Goal: Communication & Community: Share content

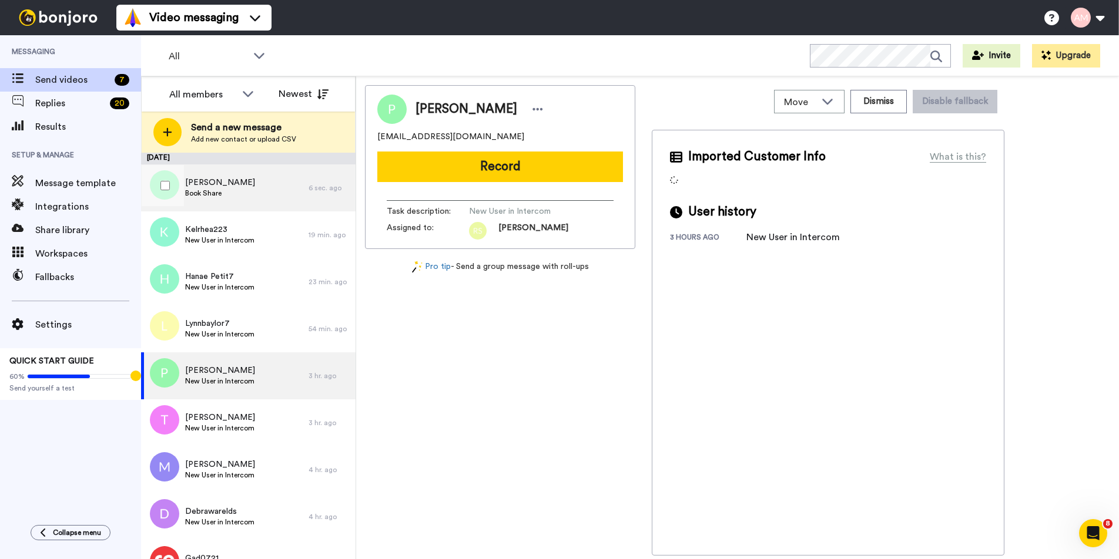
click at [194, 194] on span "Book Share" at bounding box center [220, 193] width 70 height 9
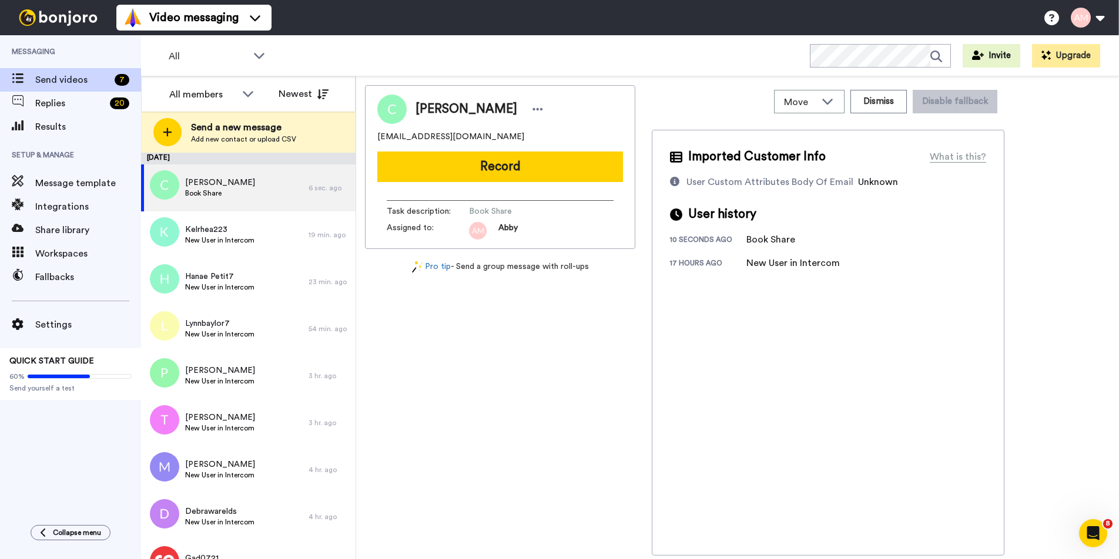
click at [488, 173] on button "Record" at bounding box center [500, 167] width 246 height 31
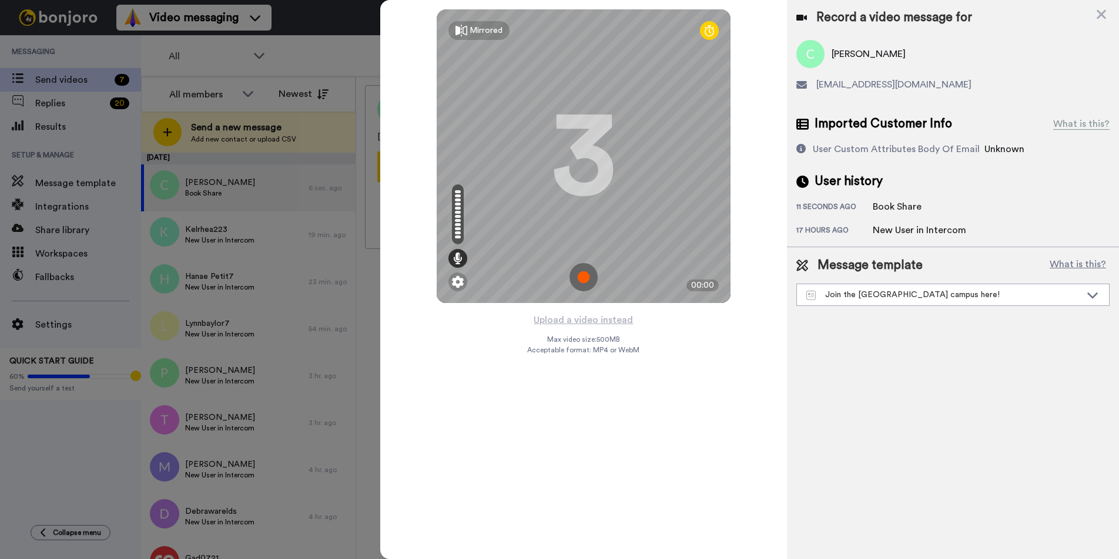
click at [588, 281] on img at bounding box center [583, 277] width 28 height 28
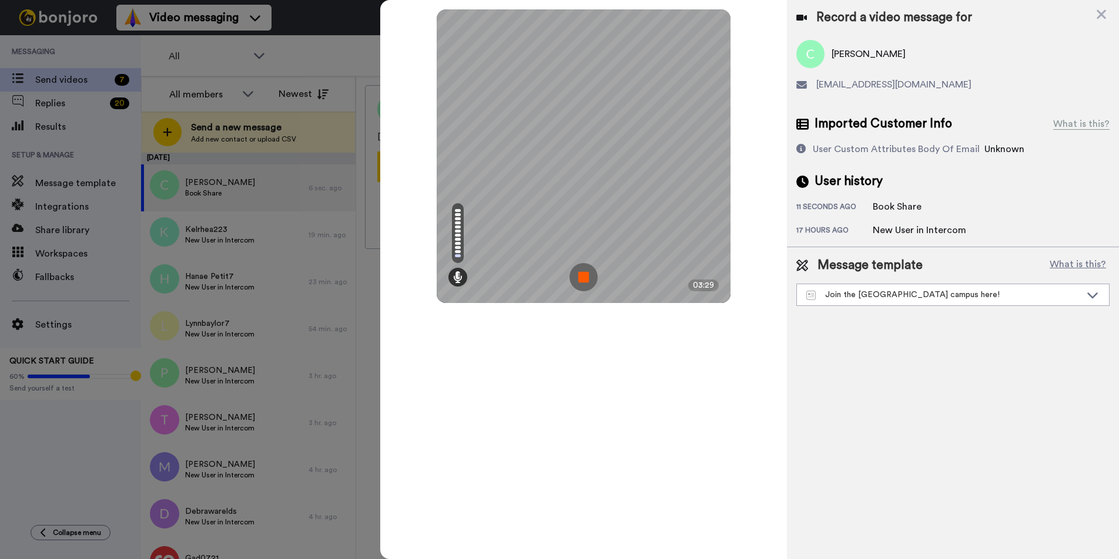
click at [587, 281] on img at bounding box center [583, 277] width 28 height 28
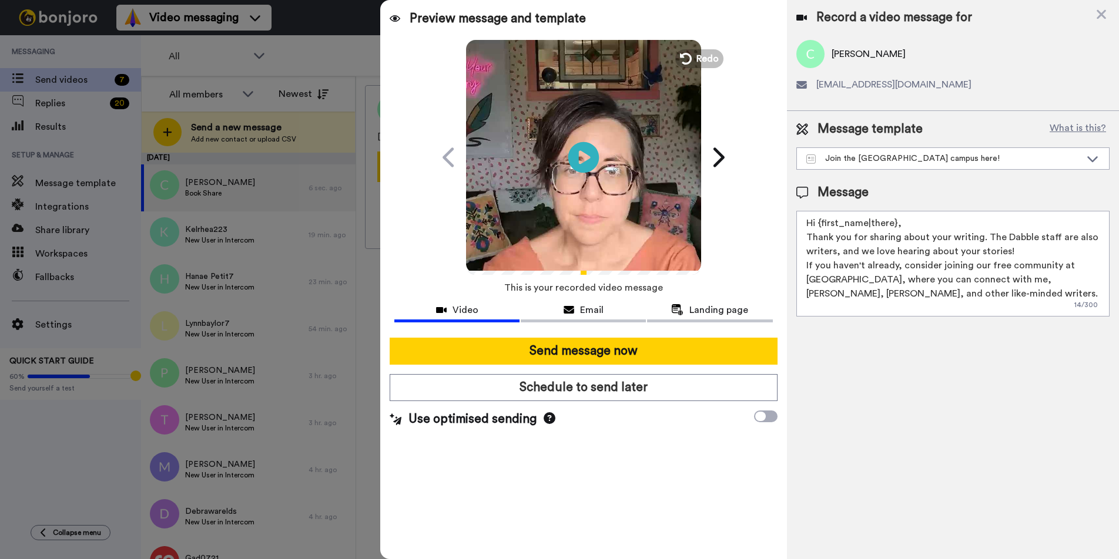
click at [582, 158] on icon "Play/Pause" at bounding box center [583, 157] width 31 height 56
drag, startPoint x: 573, startPoint y: 345, endPoint x: 590, endPoint y: 336, distance: 19.2
click at [573, 345] on button "Send message now" at bounding box center [583, 351] width 387 height 27
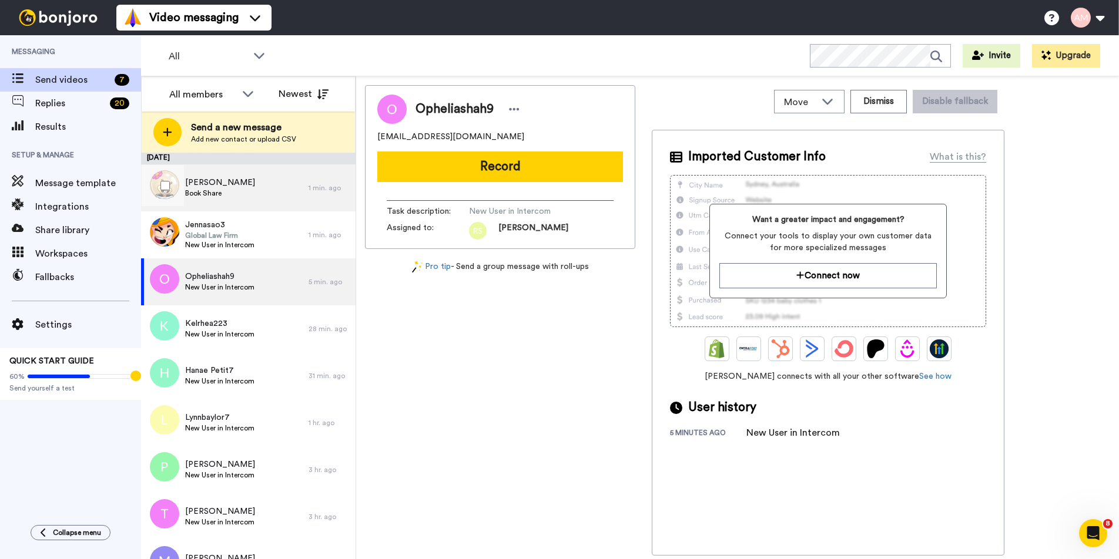
click at [215, 196] on span "Book Share" at bounding box center [220, 193] width 70 height 9
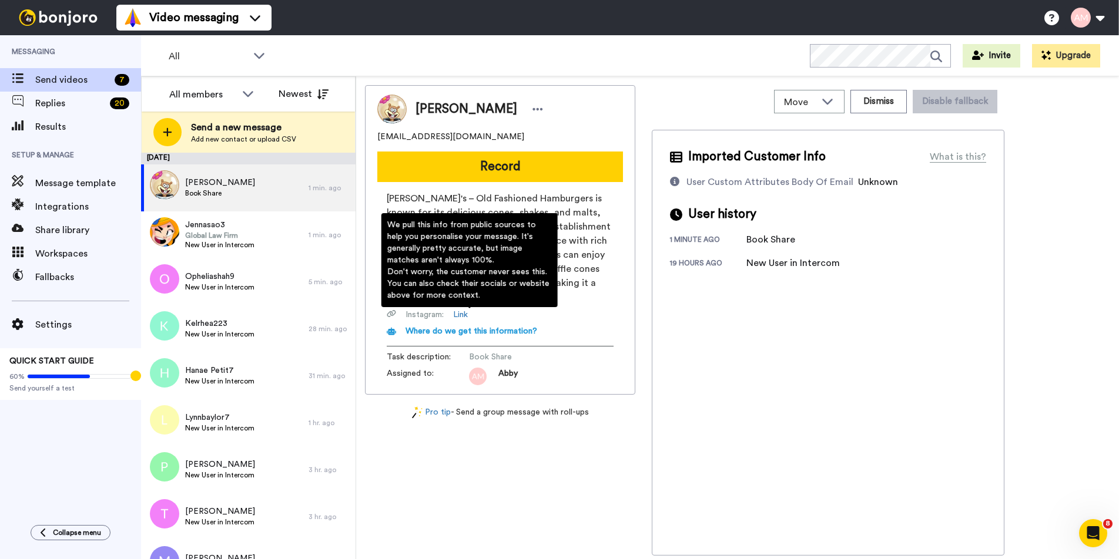
click at [455, 327] on span "Where do we get this information?" at bounding box center [471, 331] width 132 height 8
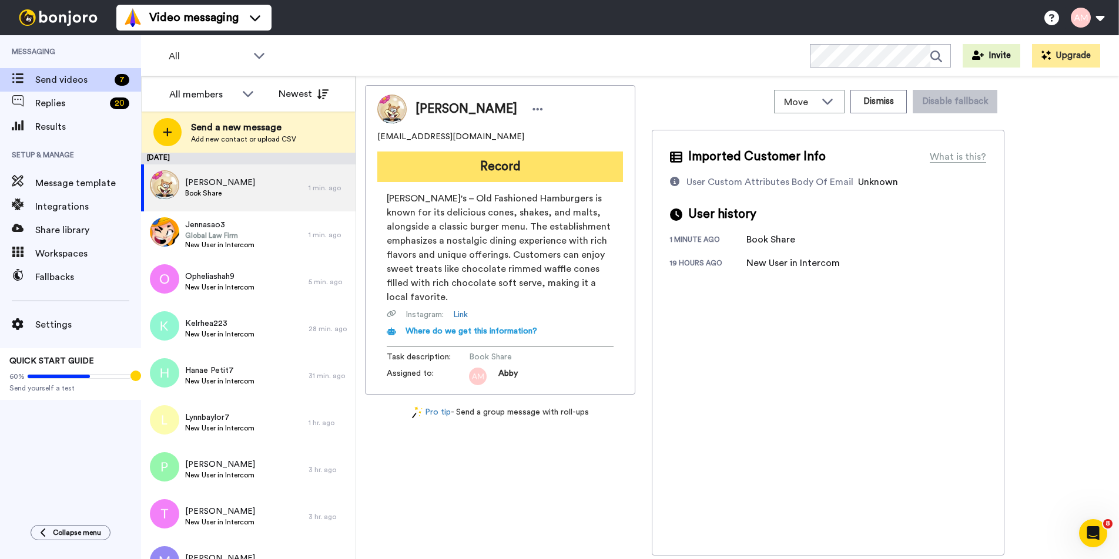
click at [462, 170] on button "Record" at bounding box center [500, 167] width 246 height 31
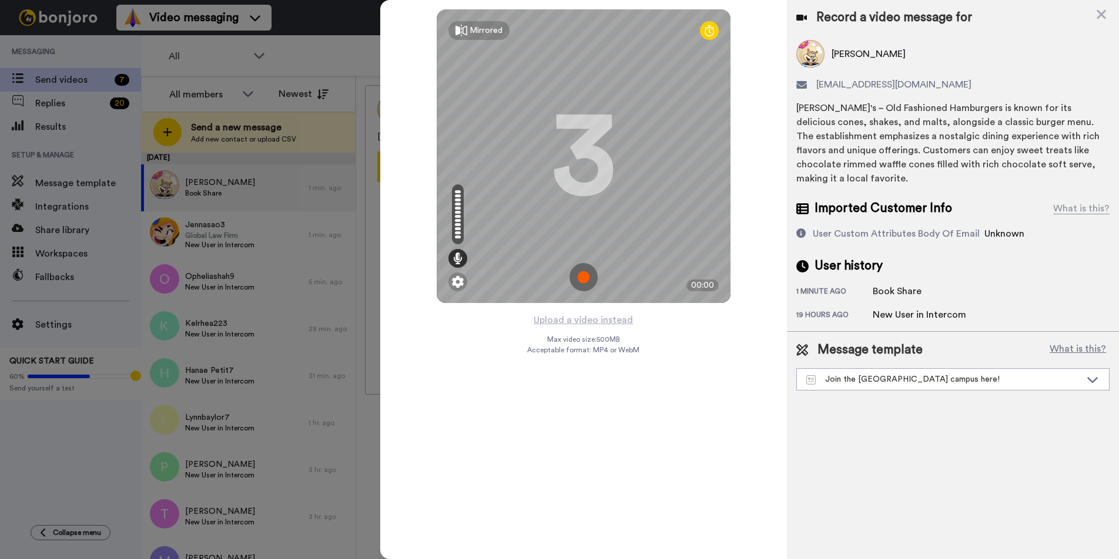
click at [580, 280] on img at bounding box center [583, 277] width 28 height 28
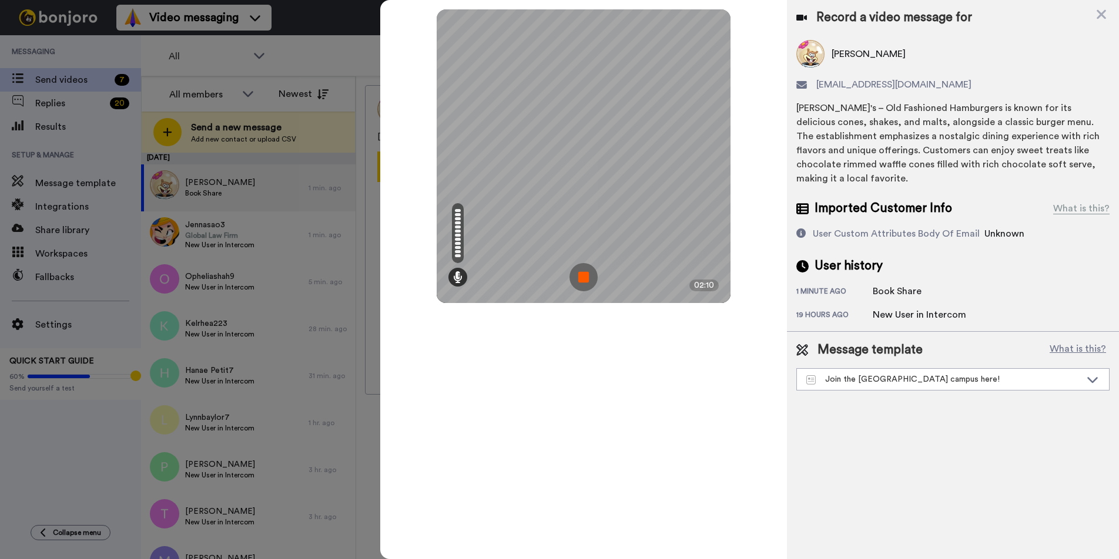
click at [579, 278] on img at bounding box center [583, 277] width 28 height 28
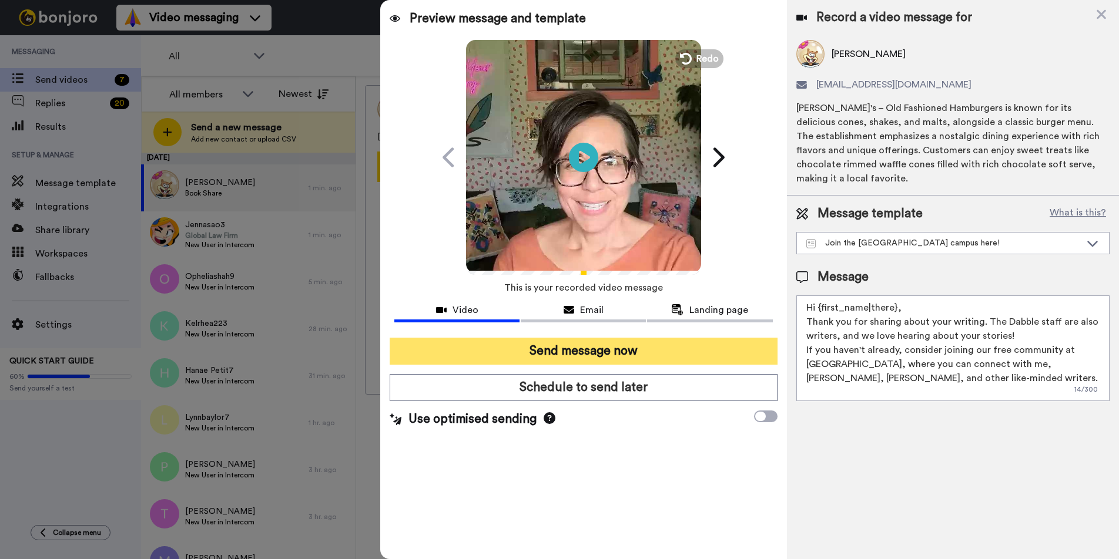
click at [559, 351] on button "Send message now" at bounding box center [583, 351] width 387 height 27
